Goal: Task Accomplishment & Management: Complete application form

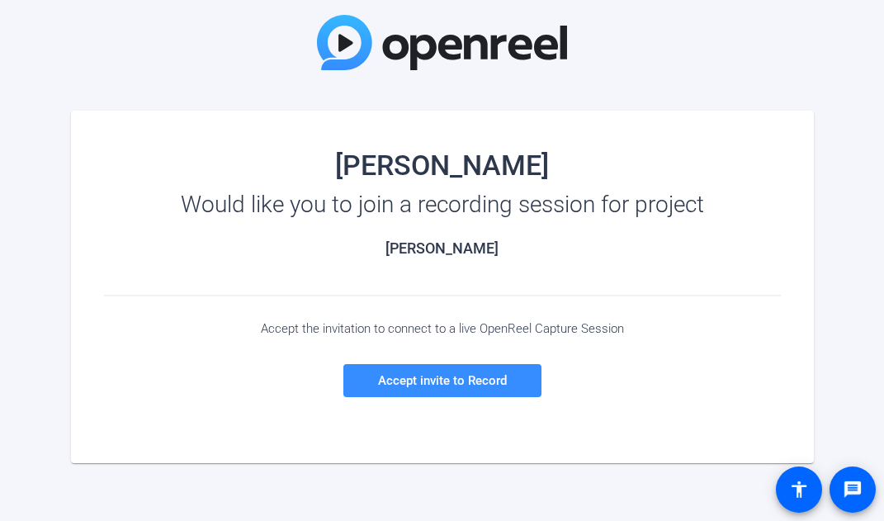
scroll to position [190, 0]
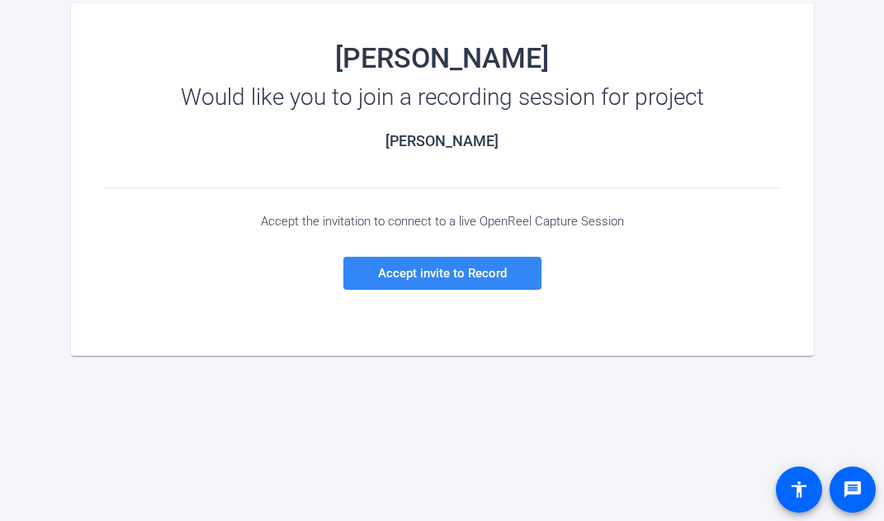
click at [456, 277] on span "Accept invite to Record" at bounding box center [442, 273] width 129 height 15
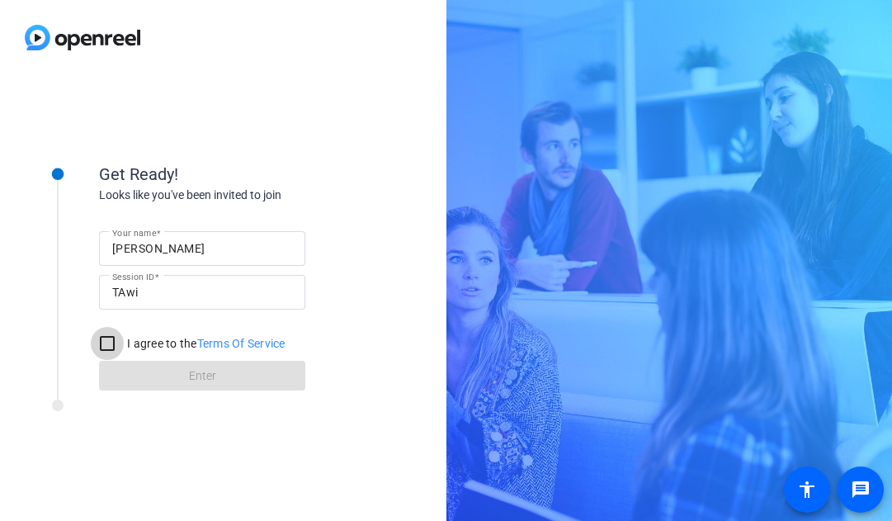
click at [102, 348] on input "I agree to the Terms Of Service" at bounding box center [107, 343] width 33 height 33
checkbox input "true"
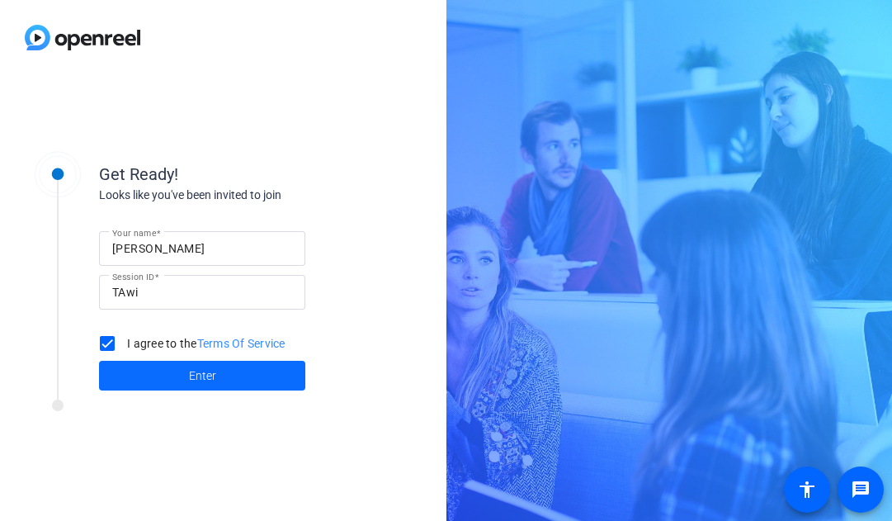
click at [163, 380] on span at bounding box center [202, 376] width 206 height 40
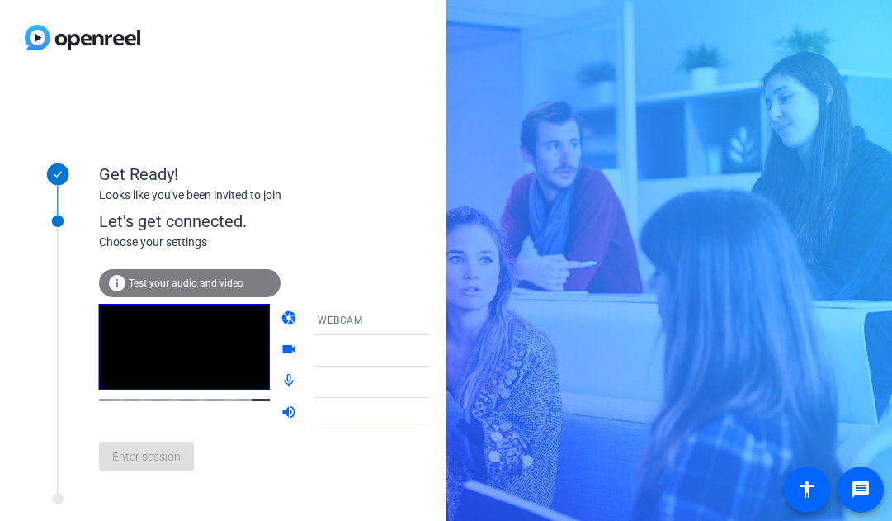
click at [261, 512] on div at bounding box center [223, 503] width 413 height 21
